Goal: Task Accomplishment & Management: Manage account settings

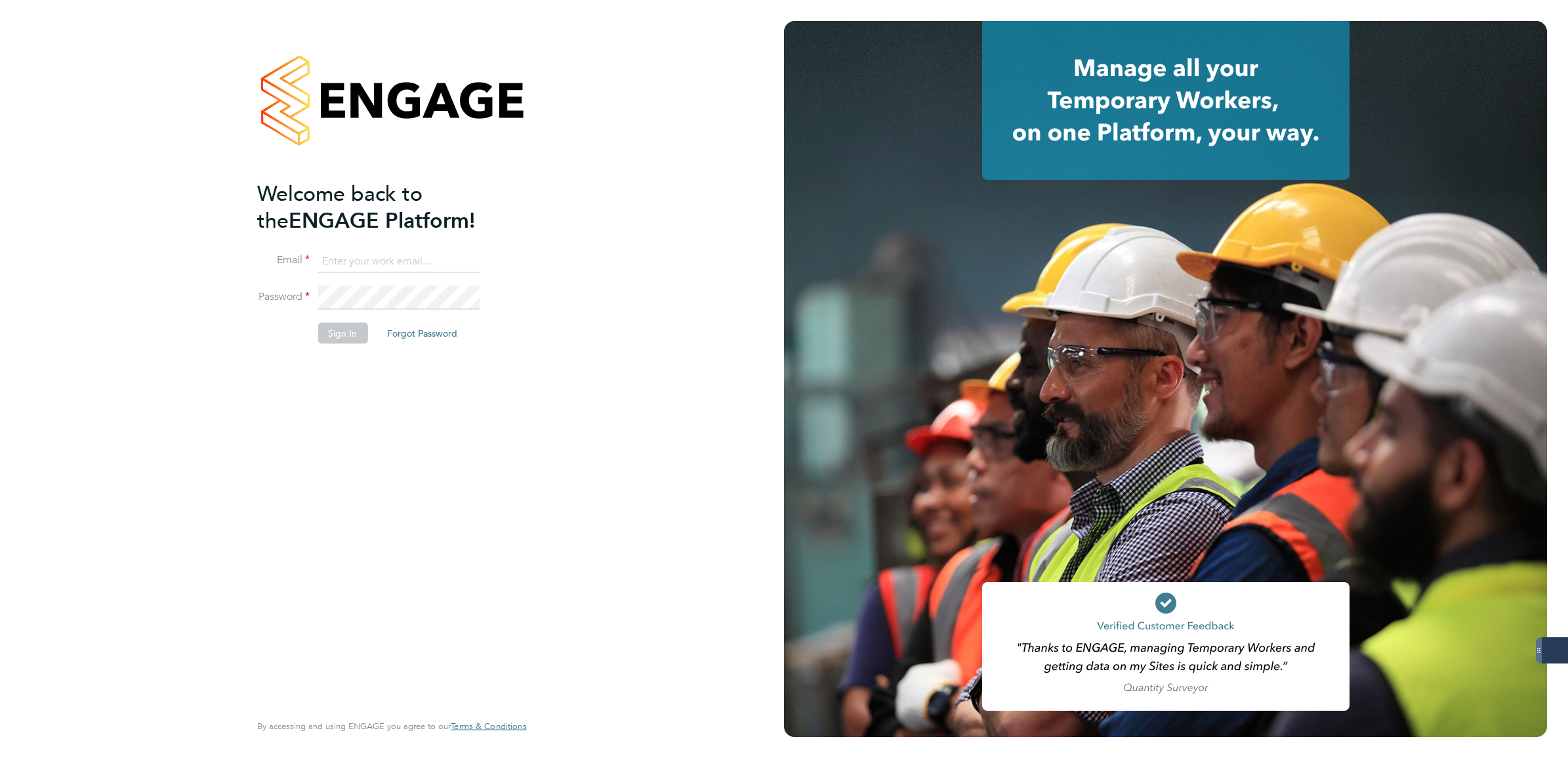
type input "lee.mcmillan@servicecare.org.uk"
click at [340, 330] on button "Sign In" at bounding box center [342, 333] width 50 height 21
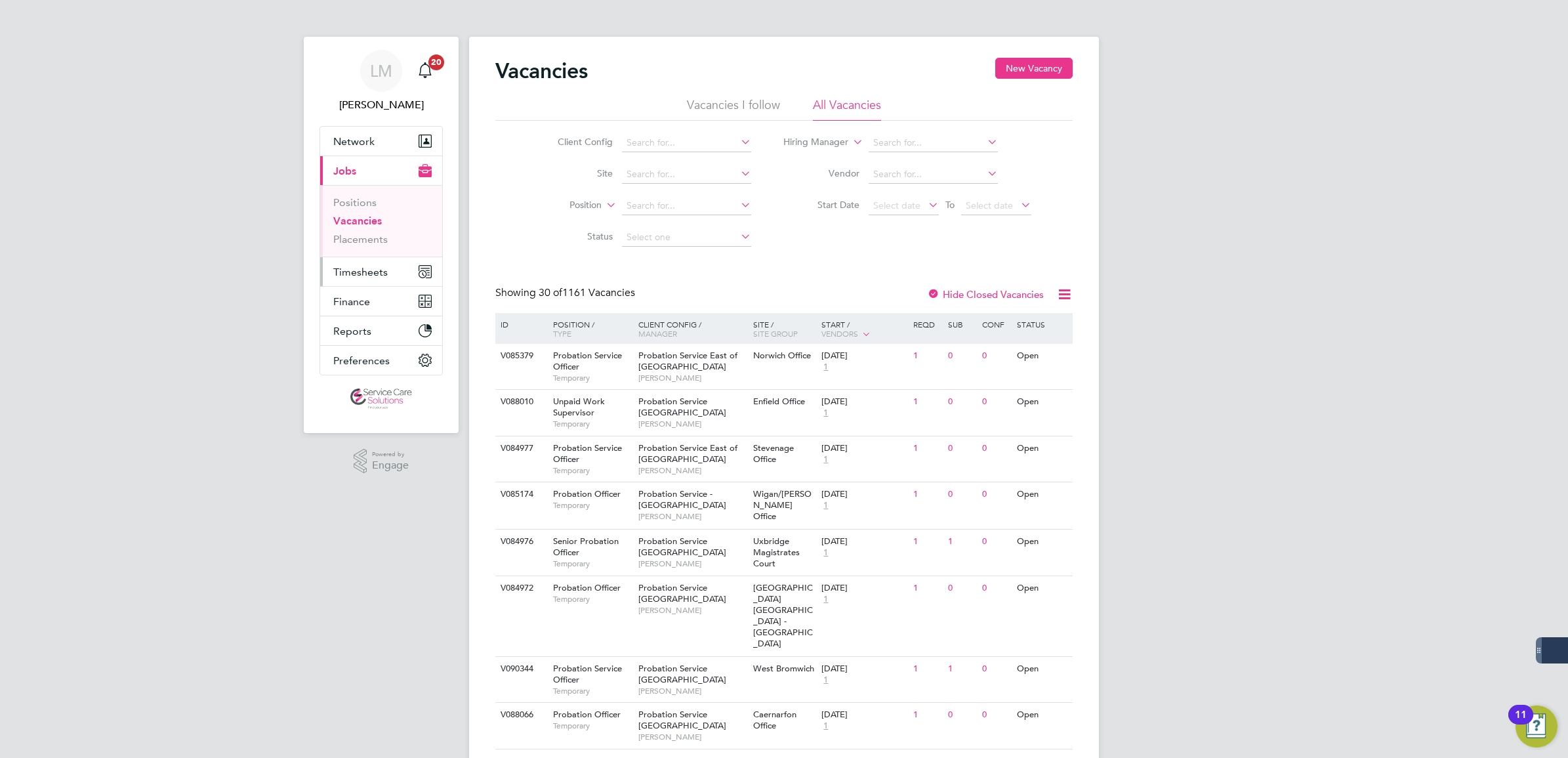
click at [381, 274] on span "Timesheets" at bounding box center [361, 271] width 55 height 12
click at [368, 263] on button "Timesheets" at bounding box center [381, 271] width 122 height 29
click at [372, 232] on link "Timesheets" at bounding box center [361, 232] width 55 height 12
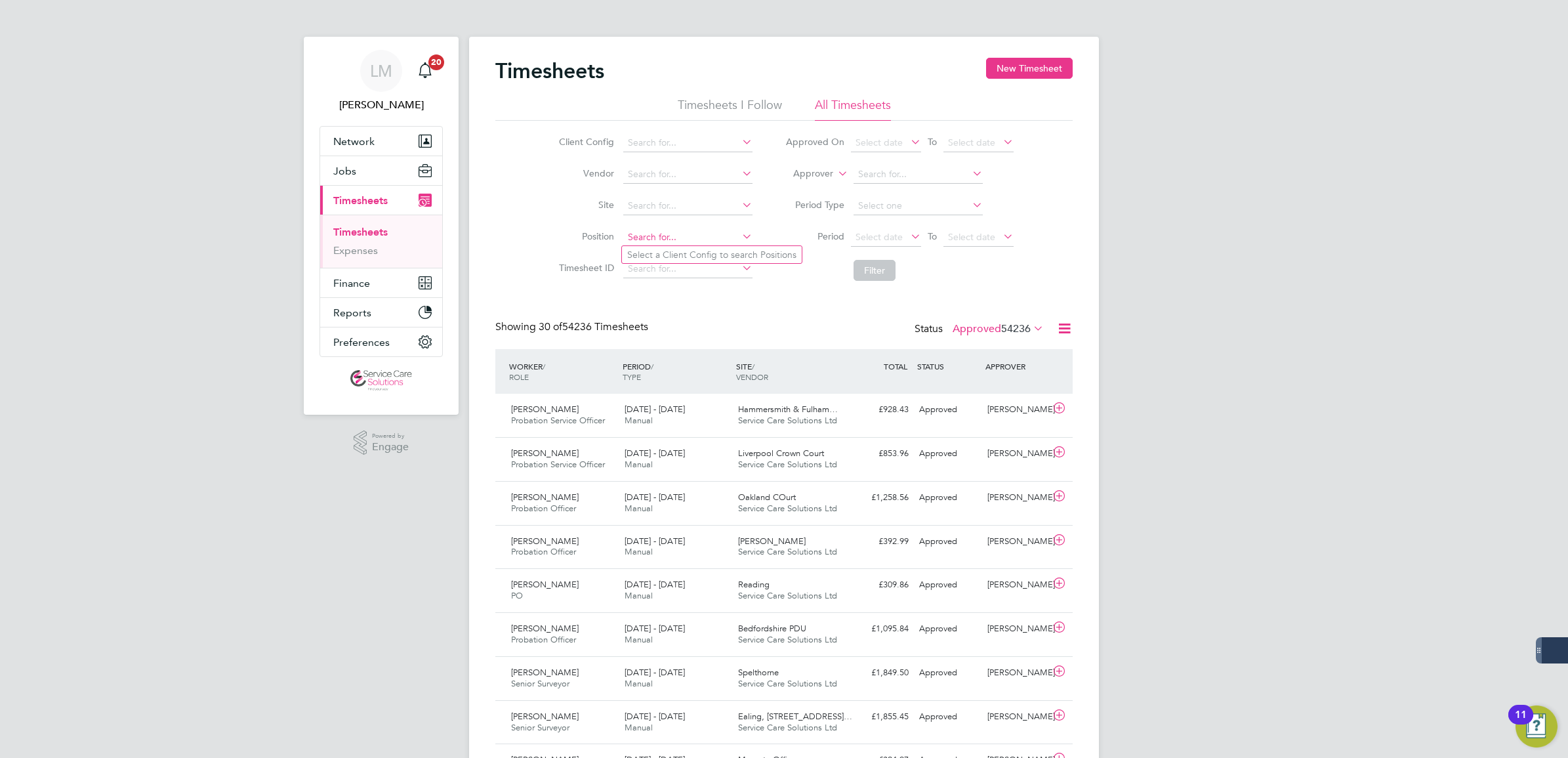
click at [736, 236] on input at bounding box center [688, 238] width 130 height 19
click at [696, 138] on input at bounding box center [688, 143] width 130 height 19
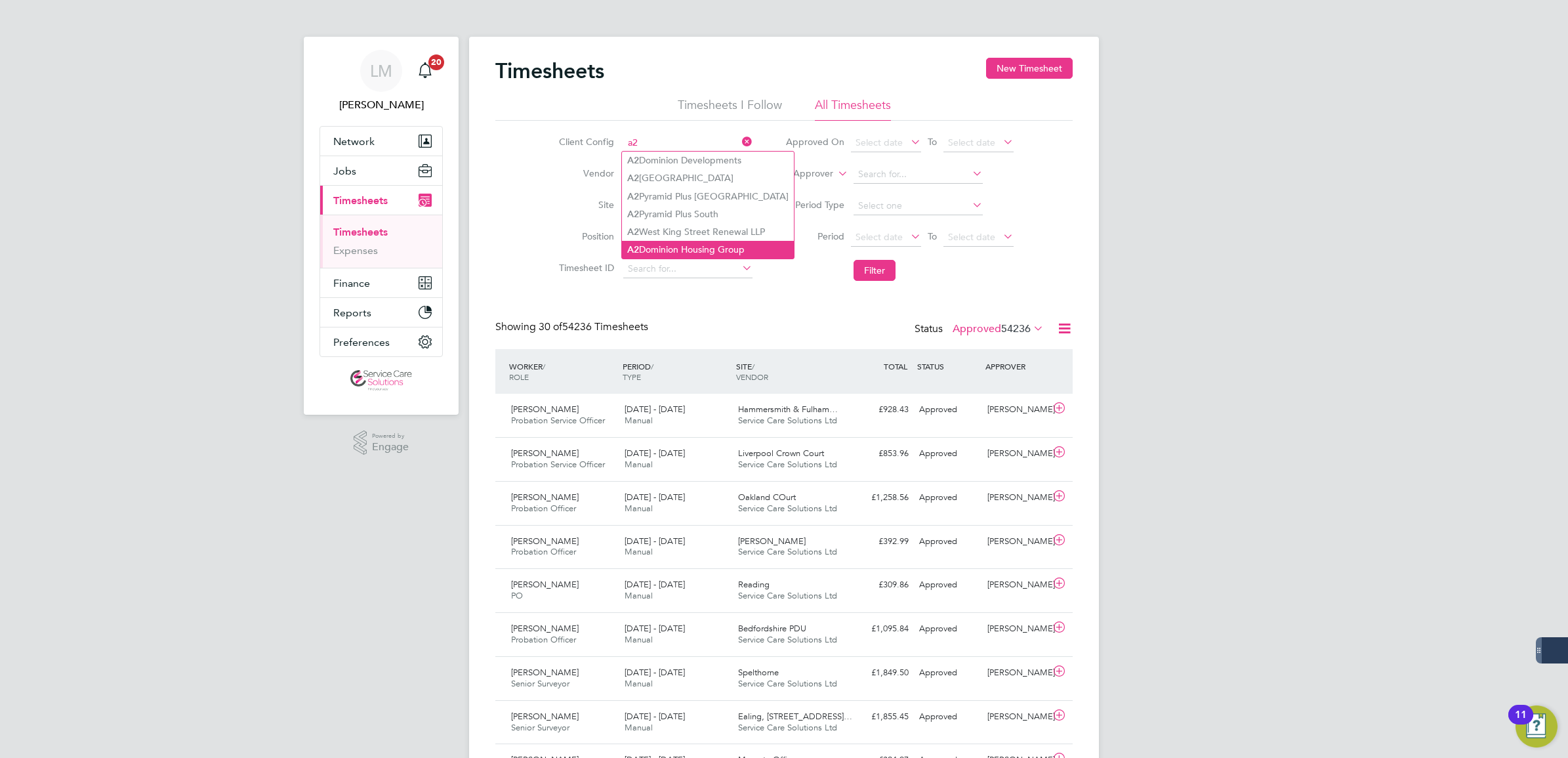
click at [709, 247] on li "A2 Dominion Housing Group" at bounding box center [707, 250] width 172 height 18
type input "A2Dominion Housing Group"
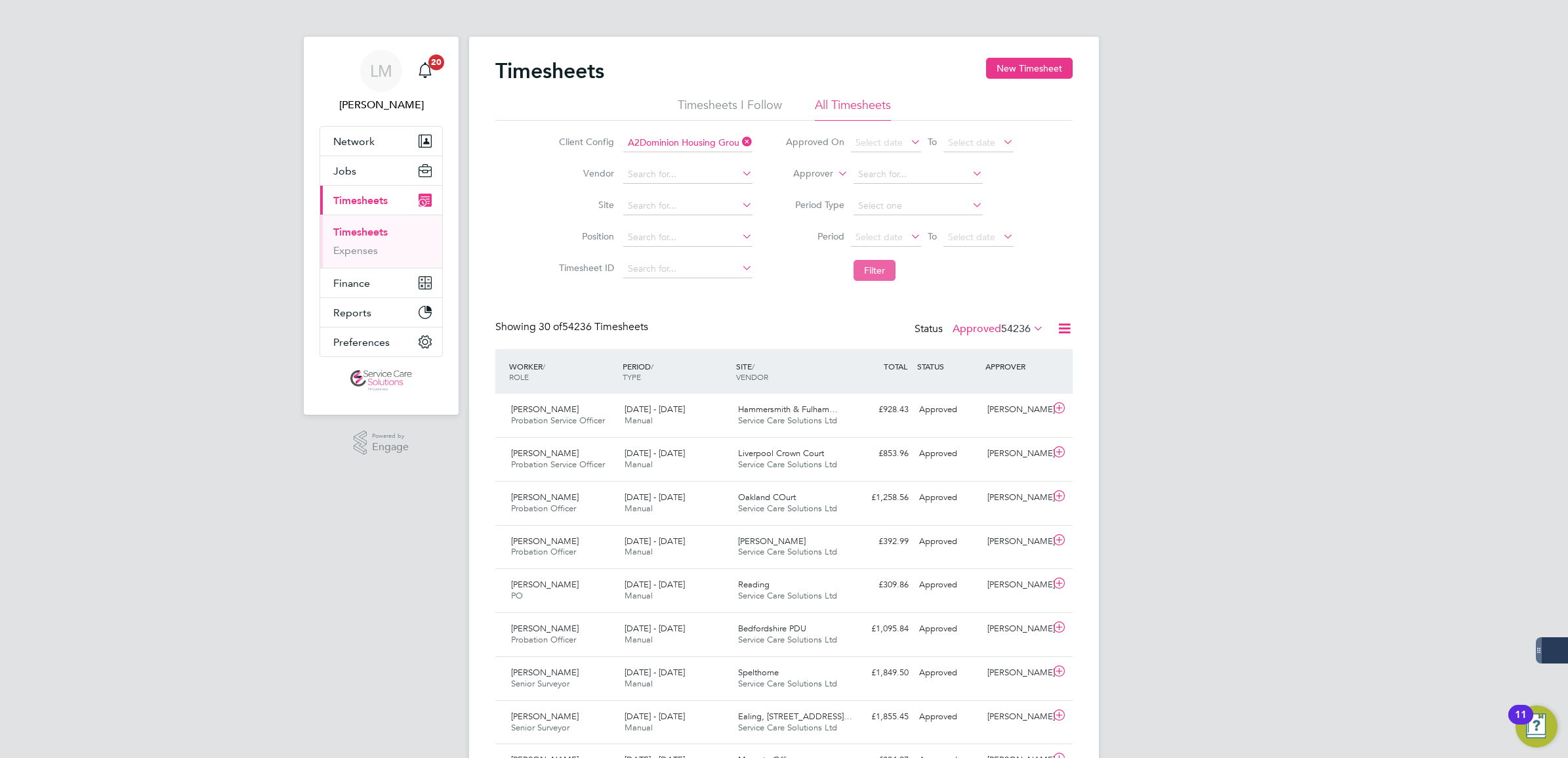
click at [889, 268] on button "Filter" at bounding box center [874, 270] width 42 height 21
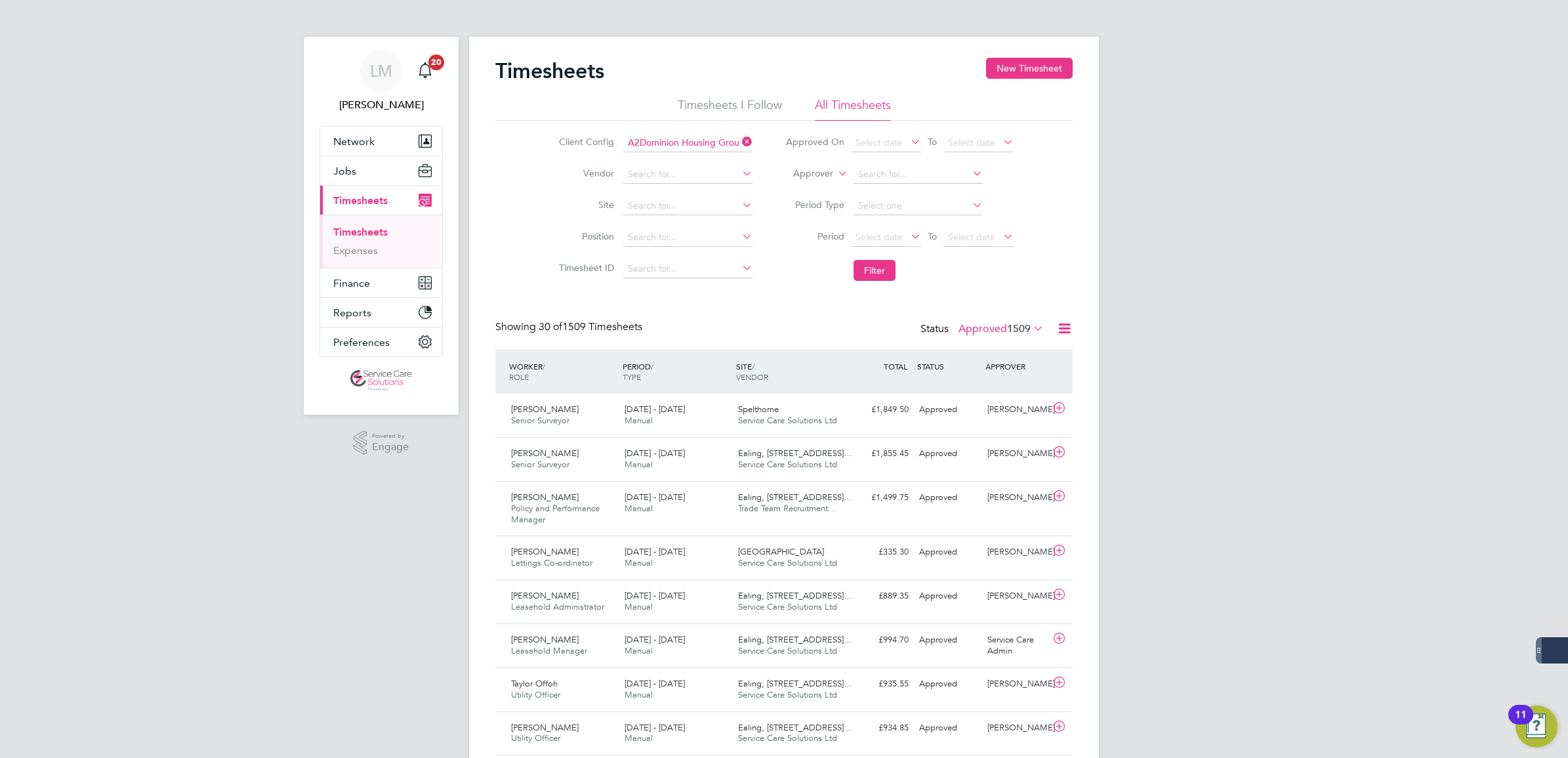
click at [822, 178] on label "Approver" at bounding box center [804, 173] width 59 height 13
click at [822, 186] on li "Worker" at bounding box center [801, 189] width 65 height 17
click at [870, 176] on input at bounding box center [918, 175] width 130 height 19
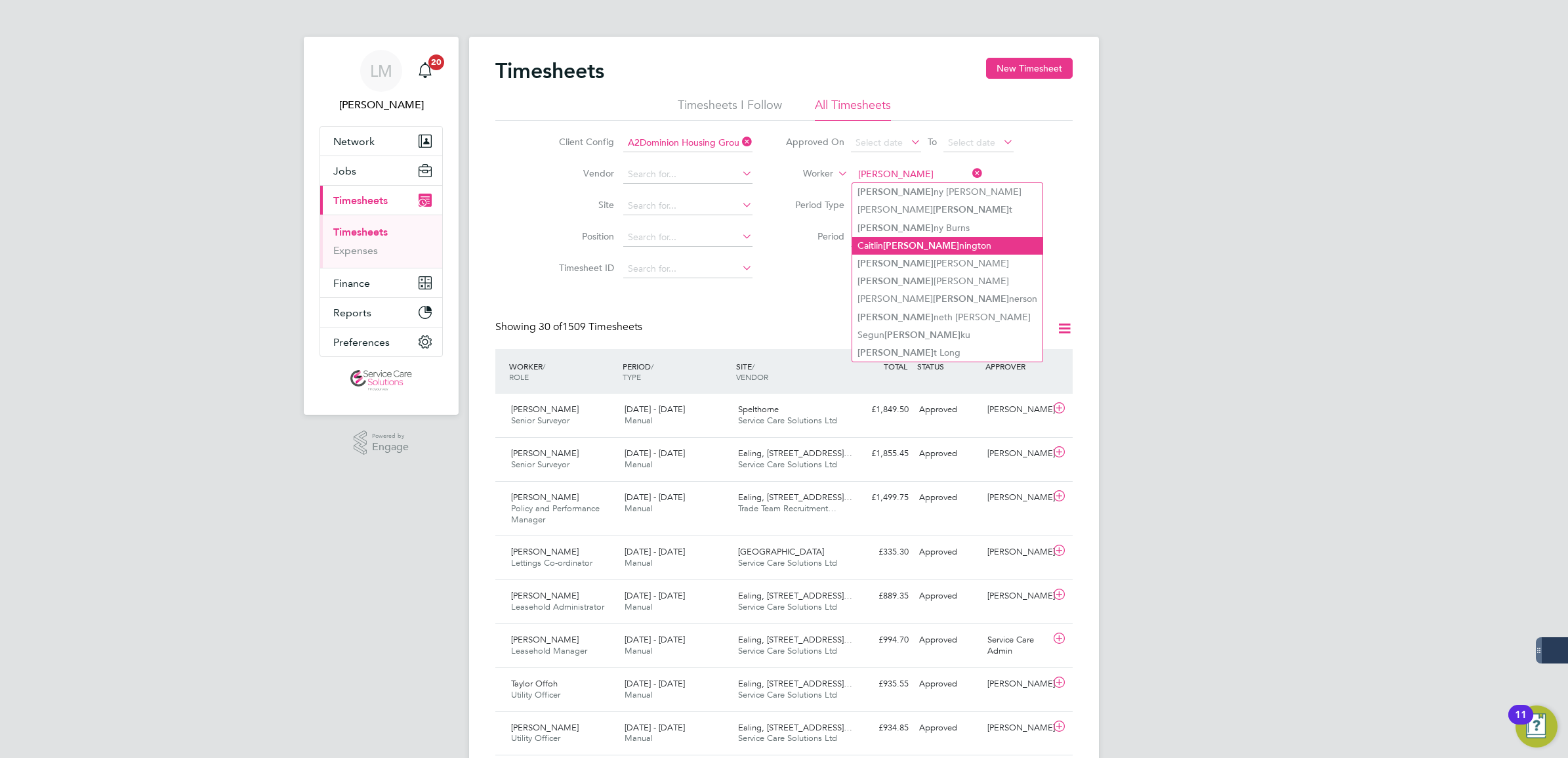
drag, startPoint x: 879, startPoint y: 189, endPoint x: 941, endPoint y: 242, distance: 81.6
click at [879, 189] on li "Ken ny Boafo-Korsah" at bounding box center [947, 191] width 190 height 18
type input "Kenny Boafo-Korsah"
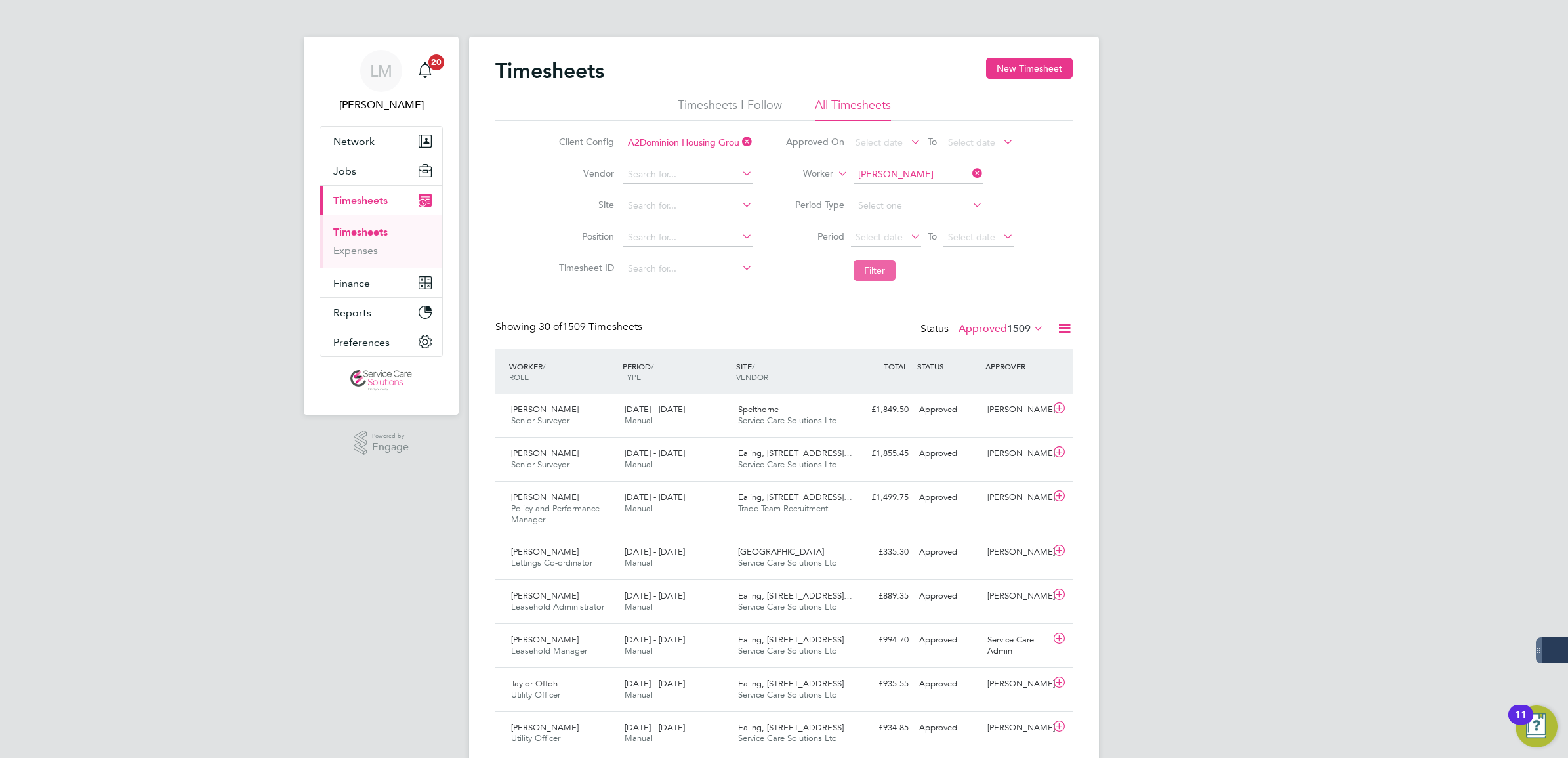
click at [884, 279] on button "Filter" at bounding box center [874, 270] width 42 height 21
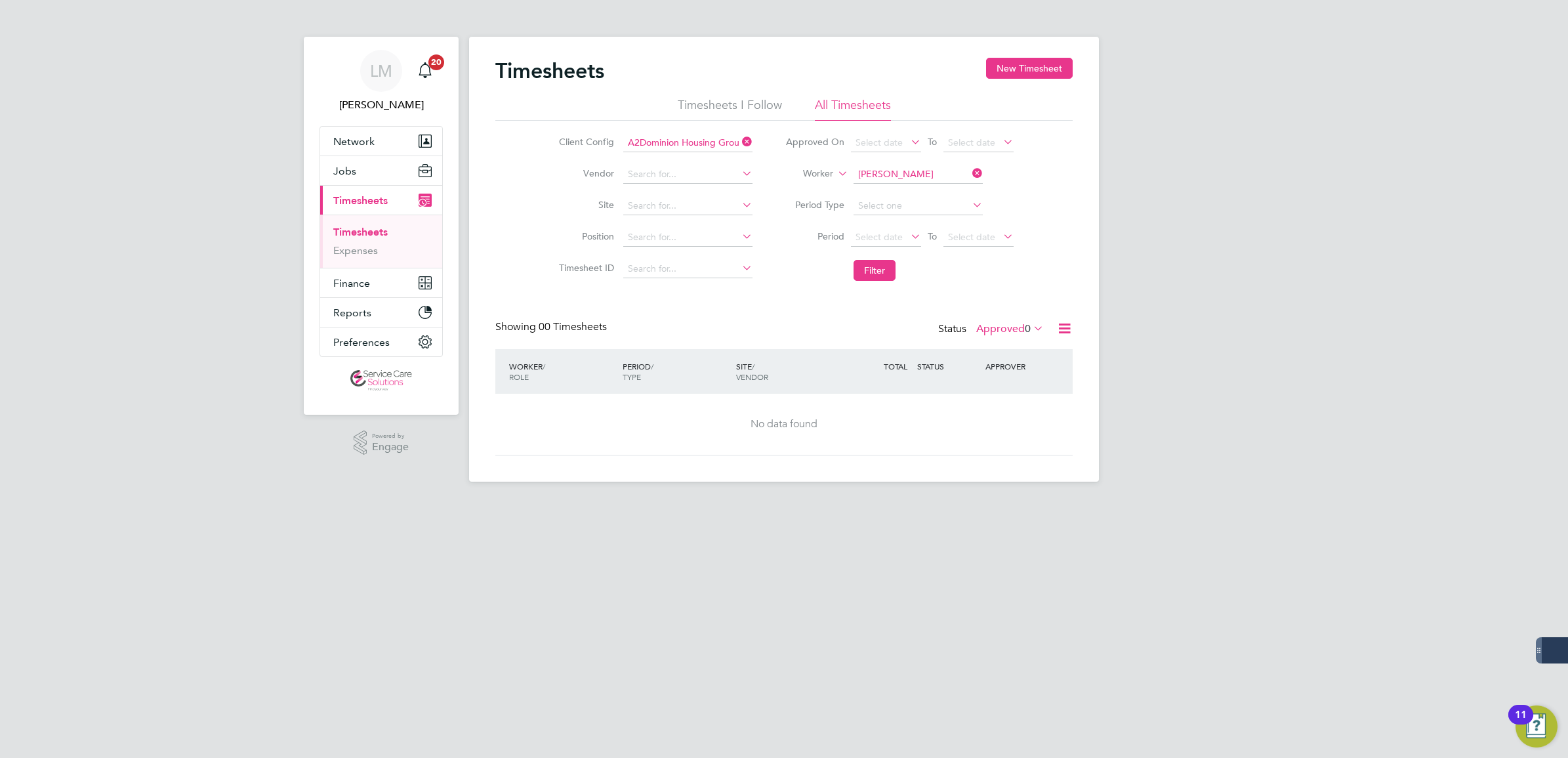
click at [1020, 328] on label "Approved 0" at bounding box center [1010, 329] width 68 height 13
click at [1015, 346] on li "All" at bounding box center [1007, 352] width 60 height 19
click at [740, 138] on icon at bounding box center [740, 142] width 0 height 19
click at [887, 277] on button "Filter" at bounding box center [874, 270] width 42 height 21
click at [1342, 480] on div "LM Lee McMillan Notifications 20 Applications: Network Team Members Businesses …" at bounding box center [784, 251] width 1568 height 502
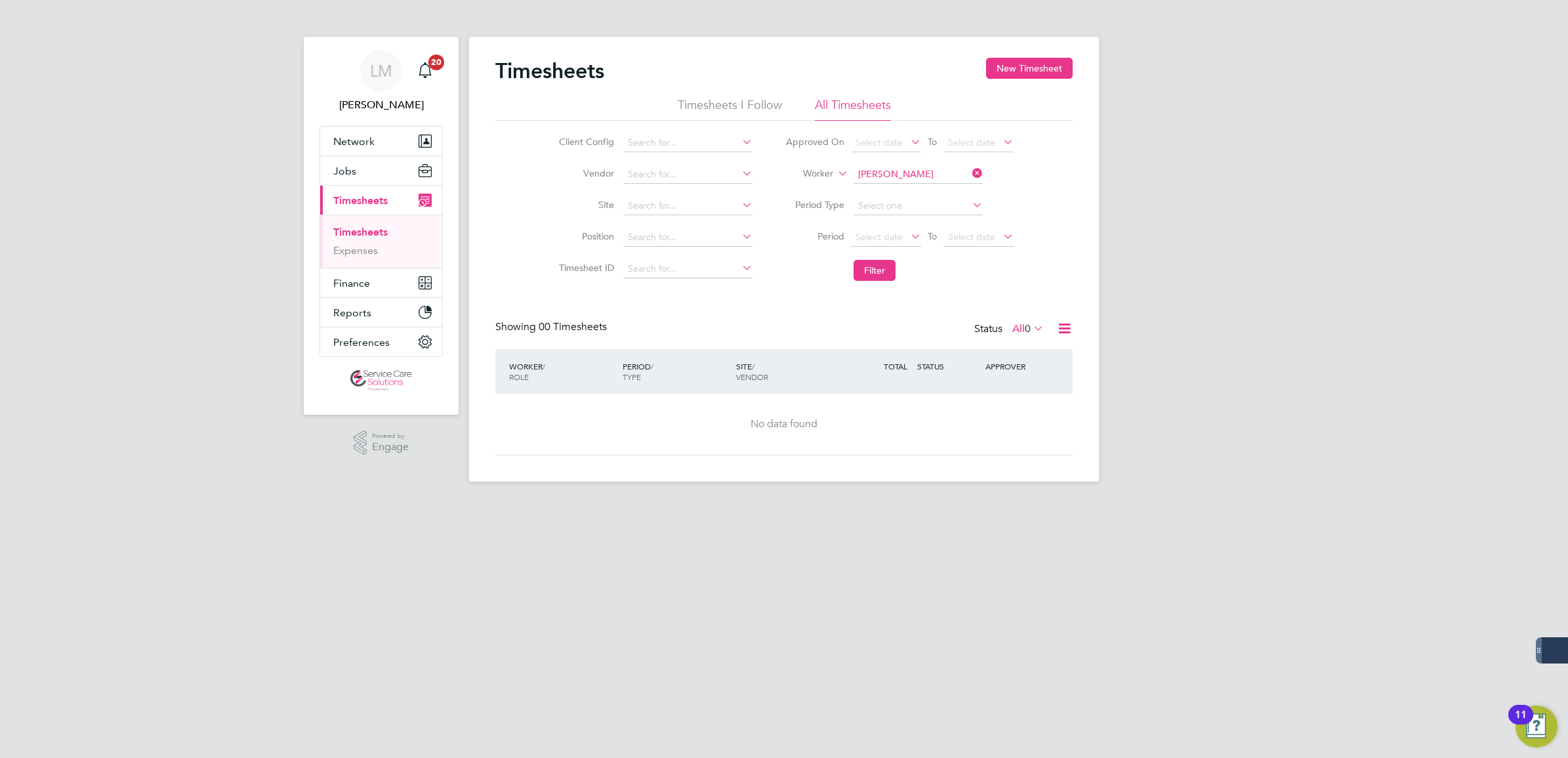
click at [848, 104] on li "All Timesheets" at bounding box center [853, 109] width 76 height 24
click at [1100, 165] on div "LM Lee McMillan Notifications 20 Applications: Network Team Members Businesses …" at bounding box center [784, 251] width 1568 height 502
click at [1025, 333] on span "0" at bounding box center [1028, 329] width 6 height 13
click at [1209, 382] on div "LM Lee McMillan Notifications 20 Applications: Network Team Members Businesses …" at bounding box center [784, 251] width 1568 height 502
click at [970, 172] on icon at bounding box center [970, 173] width 0 height 19
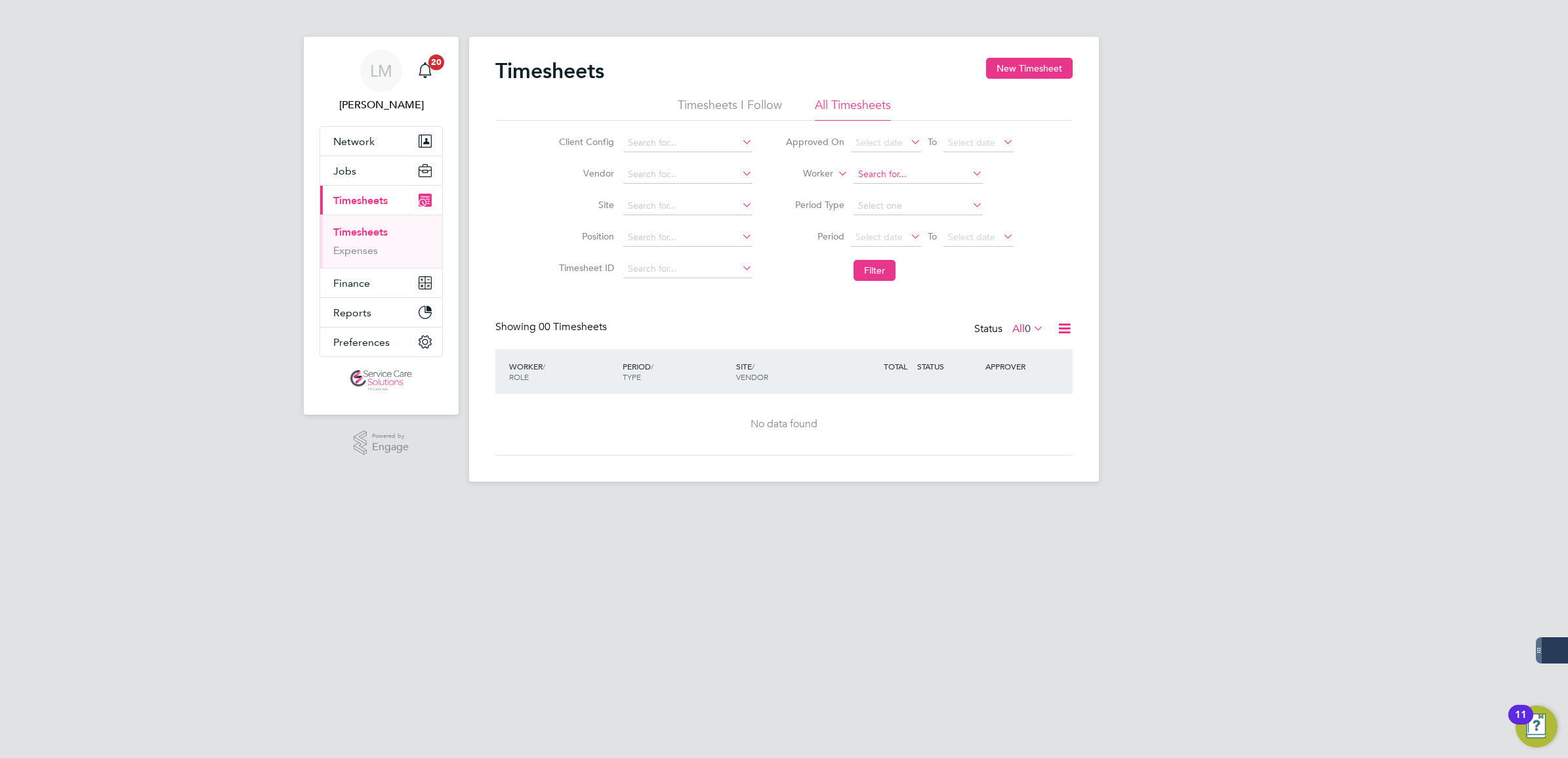
click at [917, 175] on input at bounding box center [918, 175] width 130 height 19
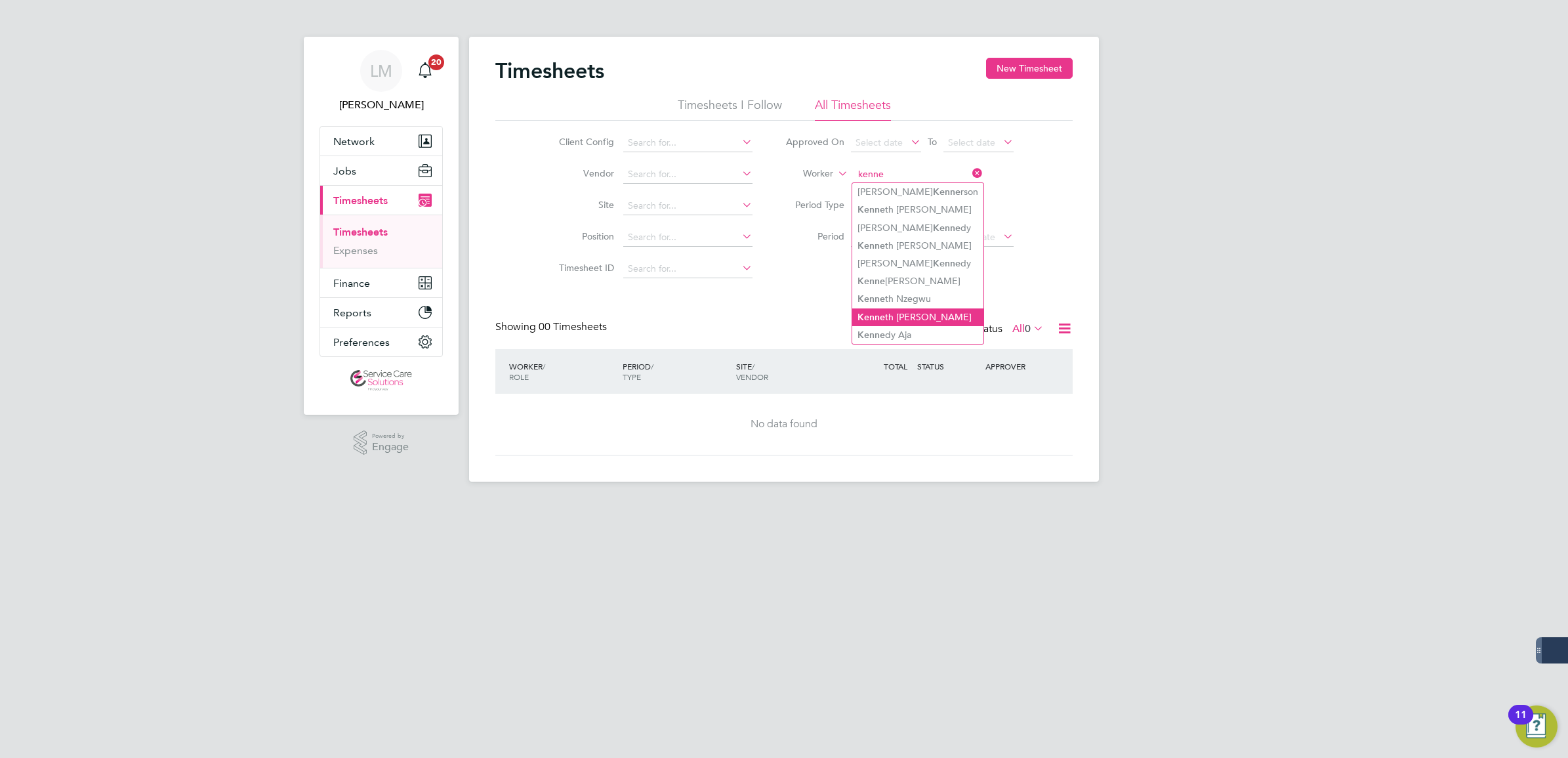
click at [933, 315] on li "Kenne th Boafo-Korsah" at bounding box center [917, 317] width 131 height 18
type input "[PERSON_NAME]"
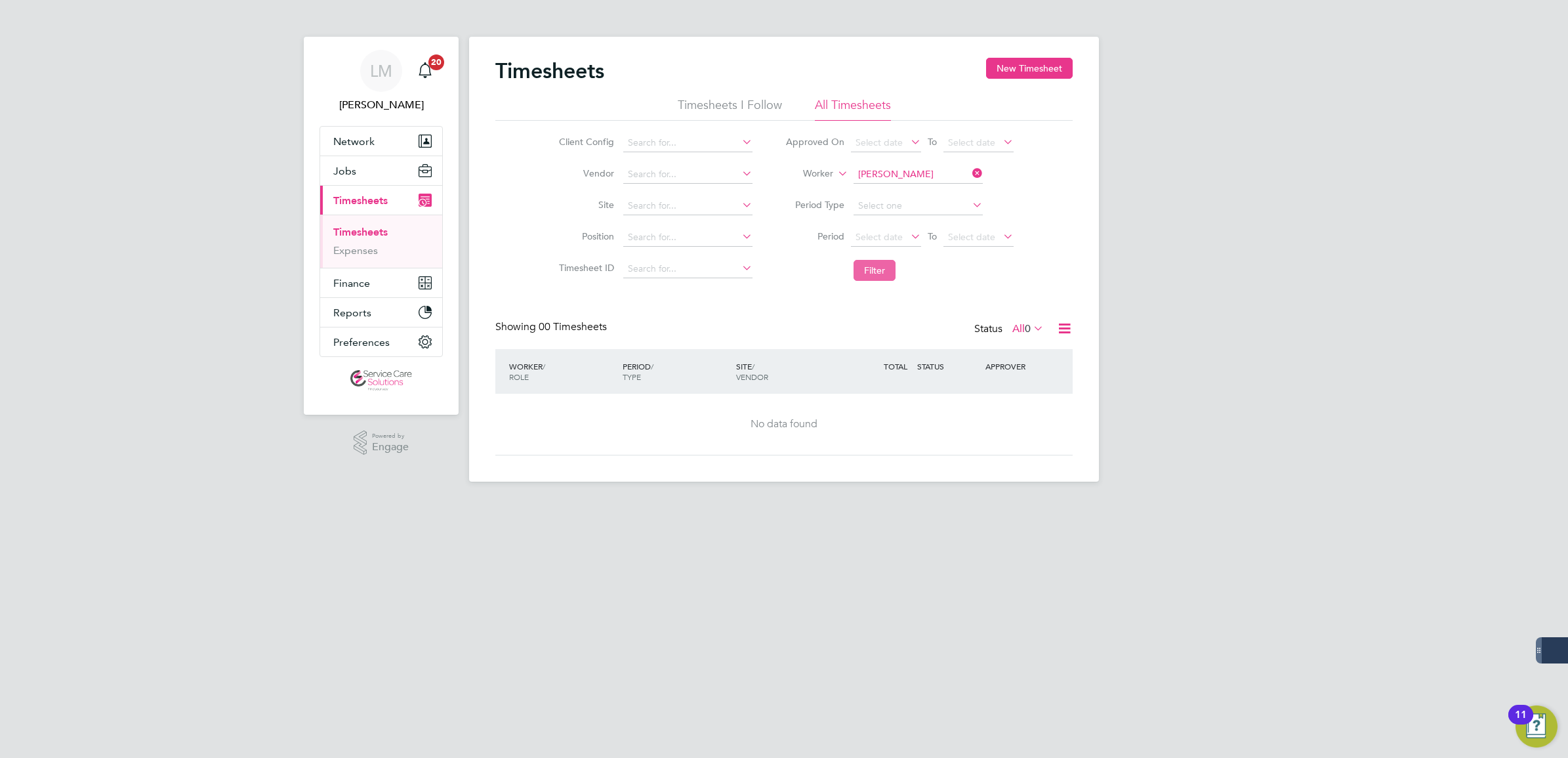
click at [873, 271] on button "Filter" at bounding box center [874, 270] width 42 height 21
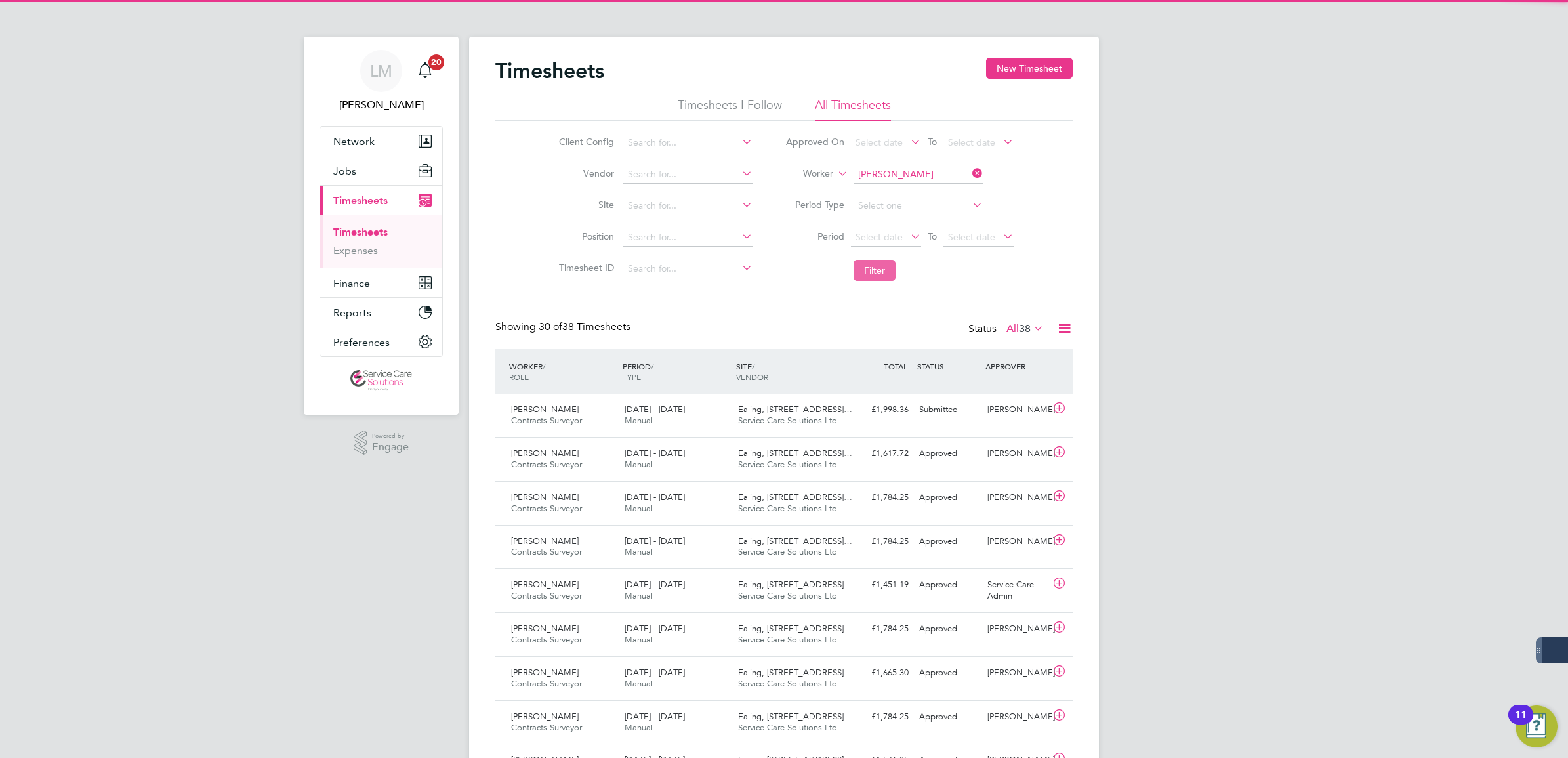
scroll to position [33, 114]
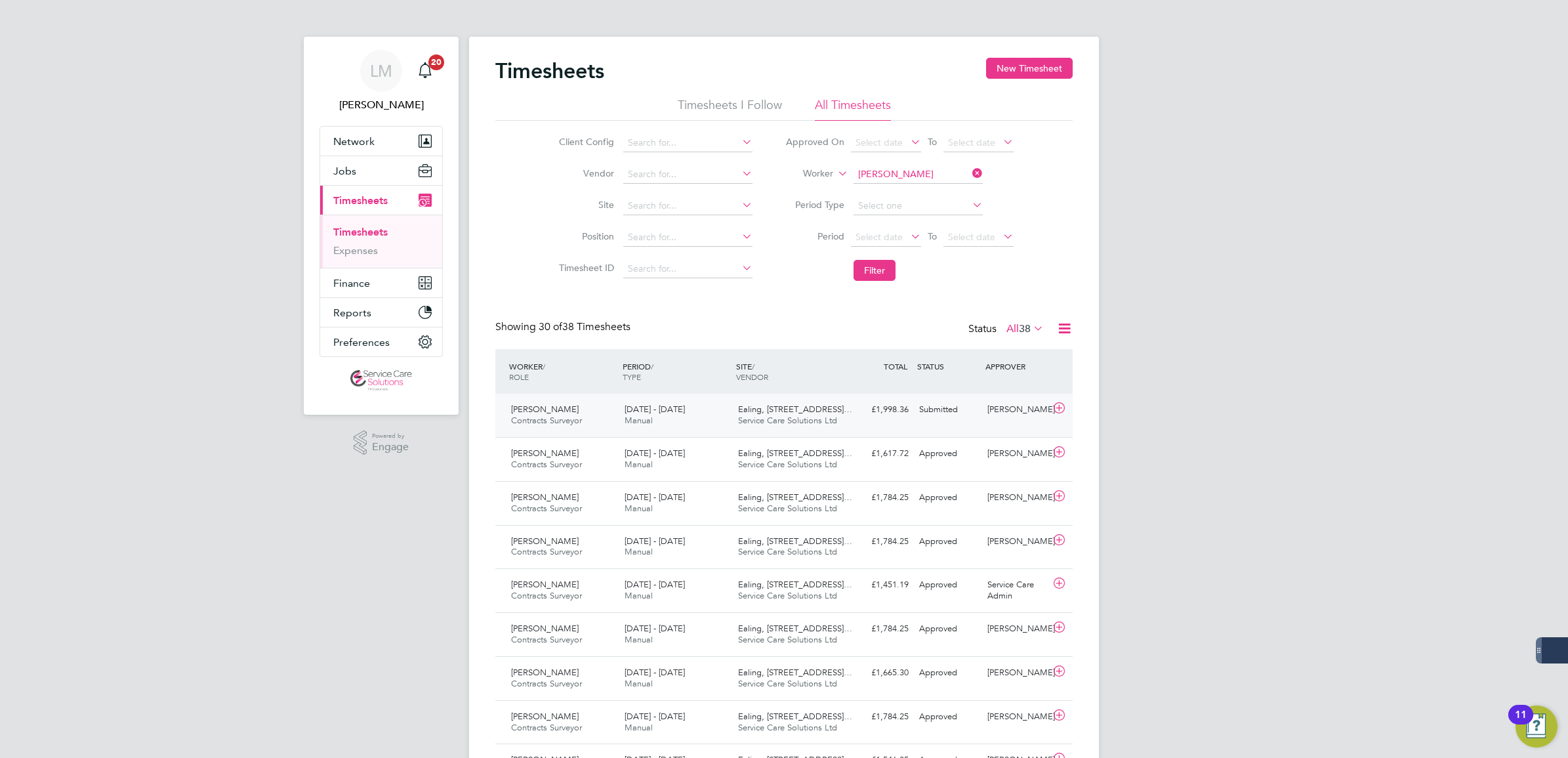
click at [943, 404] on div "Submitted" at bounding box center [948, 410] width 68 height 22
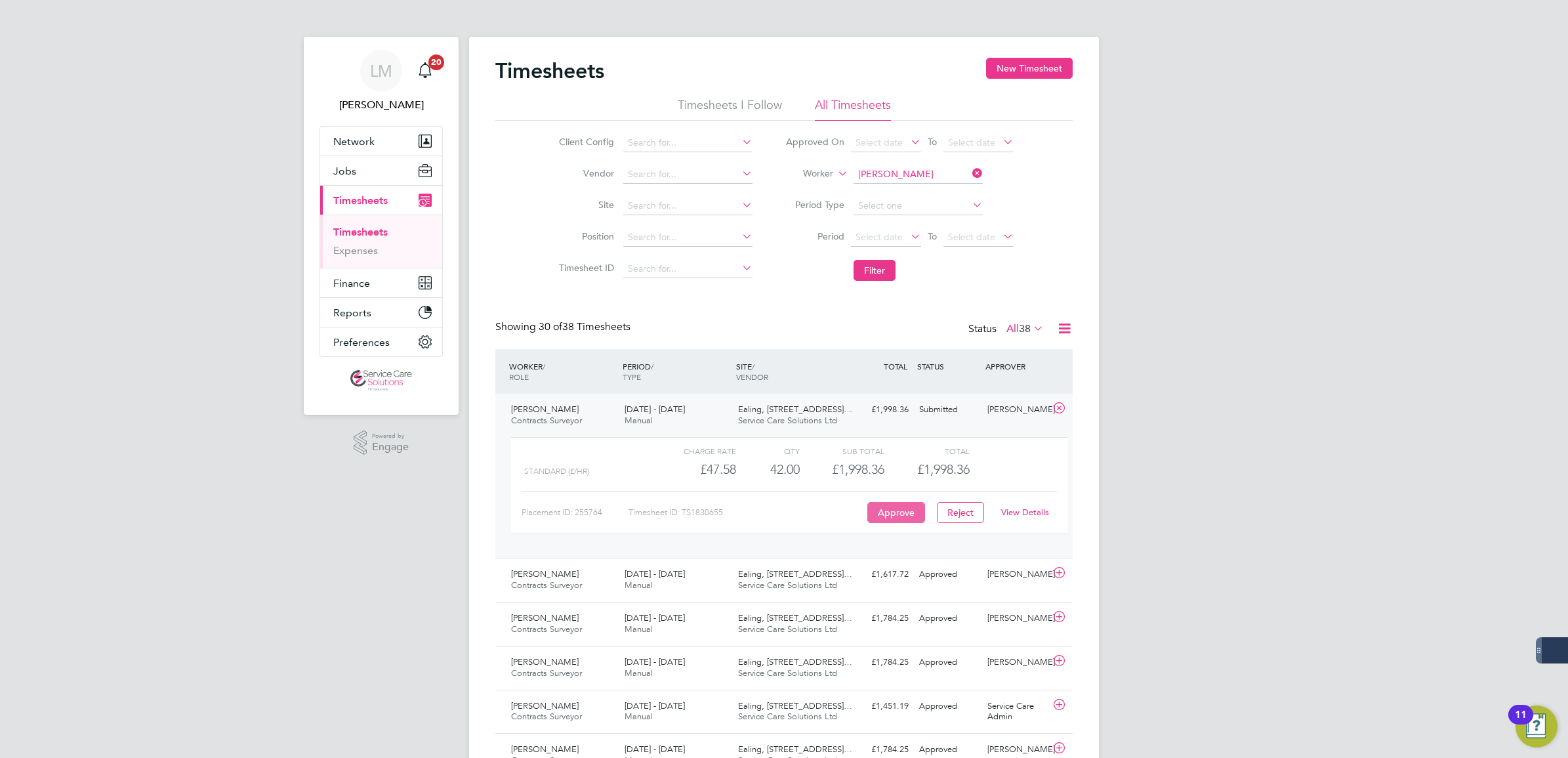
click at [902, 510] on button "Approve" at bounding box center [896, 512] width 58 height 21
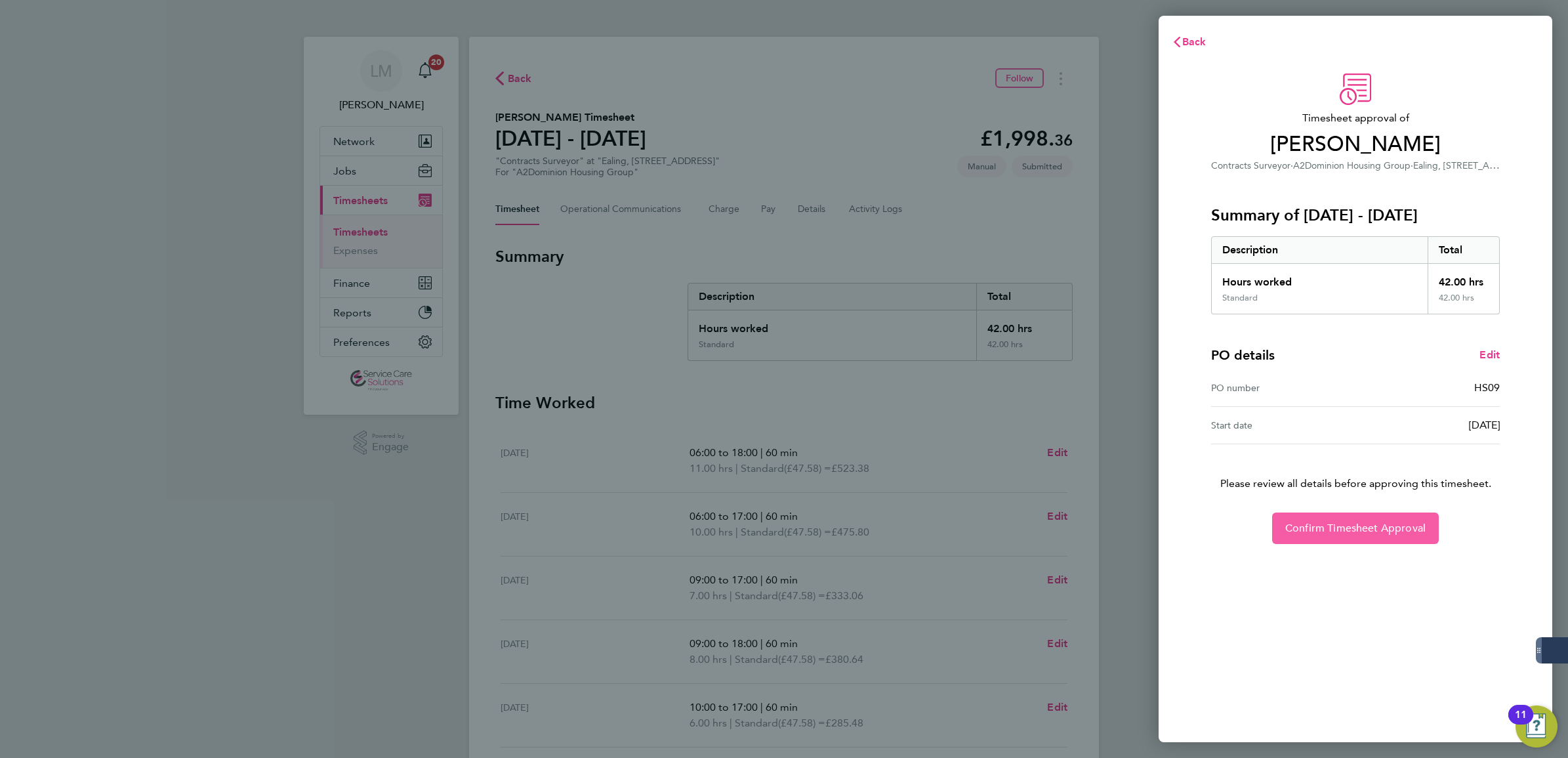
click at [1402, 522] on span "Confirm Timesheet Approval" at bounding box center [1355, 528] width 140 height 13
